Goal: Task Accomplishment & Management: Manage account settings

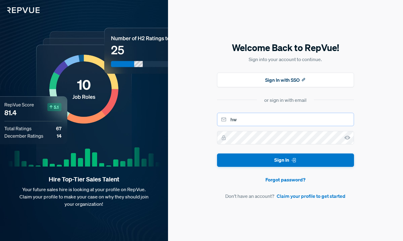
type input "h"
click at [285, 160] on button "Sign In" at bounding box center [285, 161] width 137 height 14
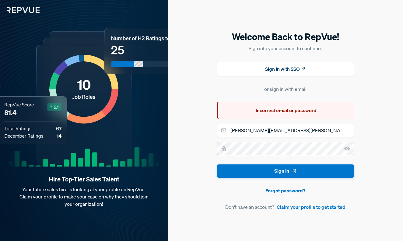
click at [203, 146] on div "Welcome Back to RepVue! Sign into your account to continue. Sign In with SSO or…" at bounding box center [285, 120] width 235 height 241
click at [285, 171] on button "Sign In" at bounding box center [285, 172] width 137 height 14
drag, startPoint x: 300, startPoint y: 128, endPoint x: 180, endPoint y: 127, distance: 120.3
click at [180, 127] on div "Welcome Back to RepVue! Sign into your account to continue. Sign In with SSO or…" at bounding box center [285, 120] width 235 height 241
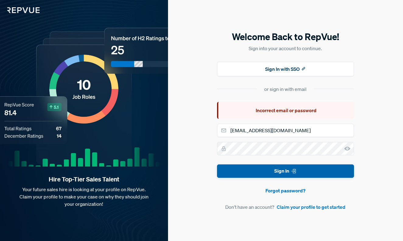
click at [228, 171] on button "Sign In" at bounding box center [285, 172] width 137 height 14
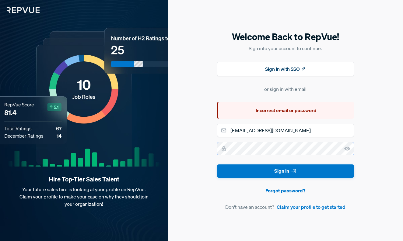
click at [222, 151] on div at bounding box center [285, 148] width 137 height 13
click at [285, 171] on button "Sign In" at bounding box center [285, 172] width 137 height 14
click at [312, 72] on button "Sign In with SSO" at bounding box center [285, 69] width 137 height 15
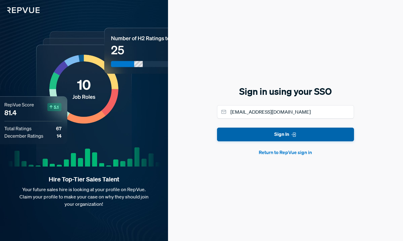
click at [287, 139] on button "Sign In" at bounding box center [285, 135] width 137 height 14
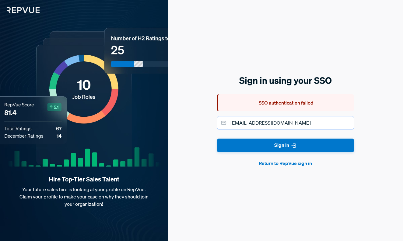
drag, startPoint x: 288, startPoint y: 121, endPoint x: 209, endPoint y: 121, distance: 78.5
click at [209, 121] on div "Sign in using your SSO SSO authentication failed [EMAIL_ADDRESS][DOMAIN_NAME] S…" at bounding box center [285, 120] width 235 height 241
type input "[PERSON_NAME][EMAIL_ADDRESS][PERSON_NAME][DOMAIN_NAME]"
click at [259, 153] on form "[PERSON_NAME][EMAIL_ADDRESS][PERSON_NAME][DOMAIN_NAME] Sign In Return to RepVue…" at bounding box center [285, 141] width 137 height 51
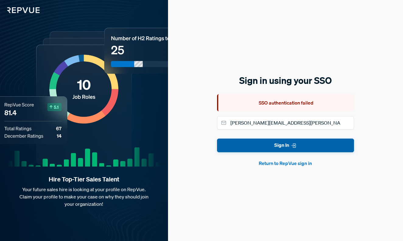
click at [259, 142] on button "Sign In" at bounding box center [285, 146] width 137 height 14
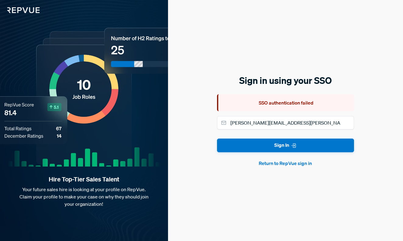
click at [279, 162] on button "Return to RepVue sign in" at bounding box center [285, 163] width 137 height 7
